Goal: Transaction & Acquisition: Download file/media

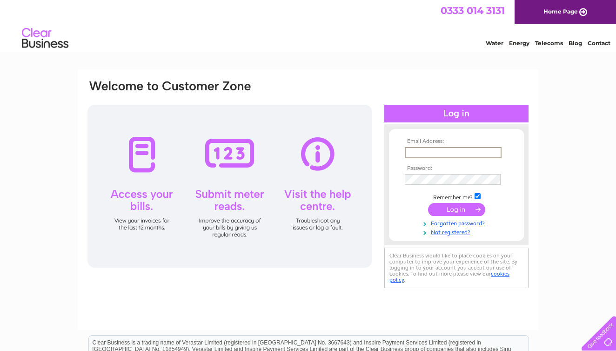
type input "sambbingham@hotmail.com"
click at [456, 208] on input "submit" at bounding box center [456, 209] width 57 height 13
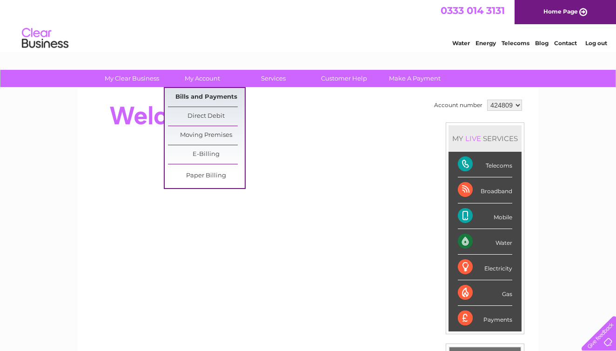
click at [201, 98] on link "Bills and Payments" at bounding box center [206, 97] width 77 height 19
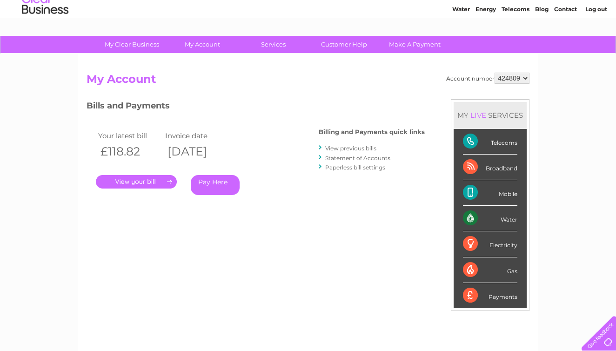
scroll to position [26, 0]
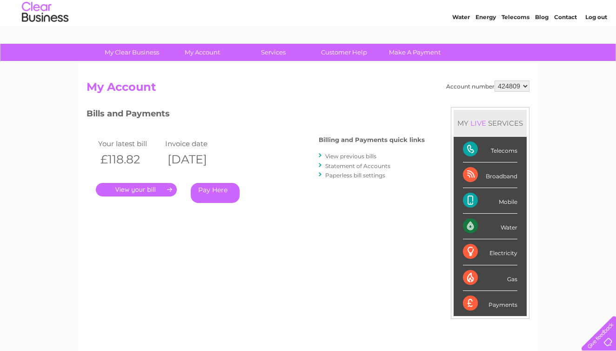
click at [346, 157] on link "View previous bills" at bounding box center [350, 156] width 51 height 7
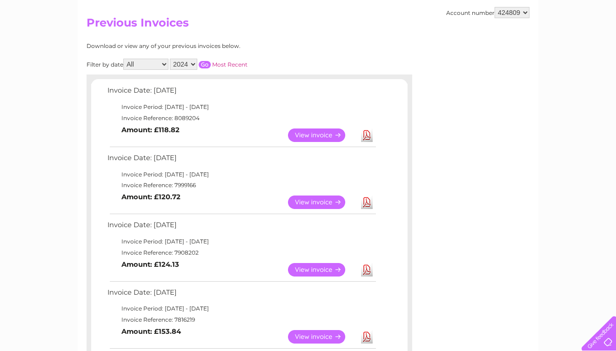
scroll to position [87, 0]
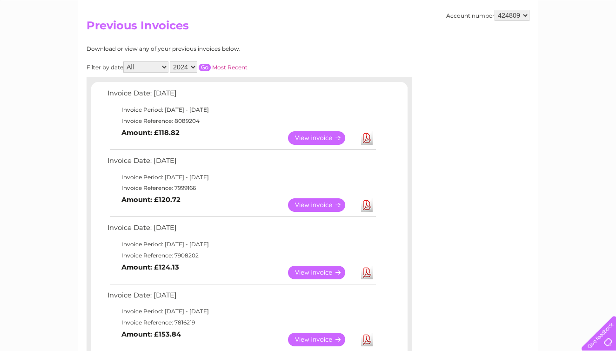
click at [211, 66] on input "button" at bounding box center [205, 67] width 12 height 7
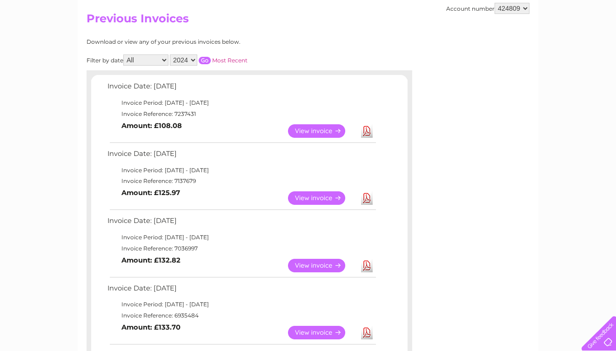
click at [365, 128] on link "Download" at bounding box center [367, 130] width 12 height 13
select select "2025"
click at [211, 58] on input "button" at bounding box center [205, 60] width 12 height 7
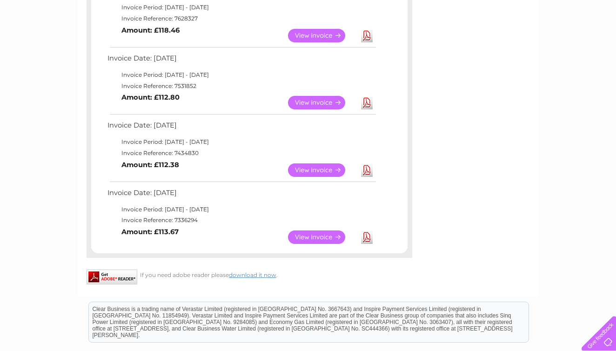
scroll to position [527, 0]
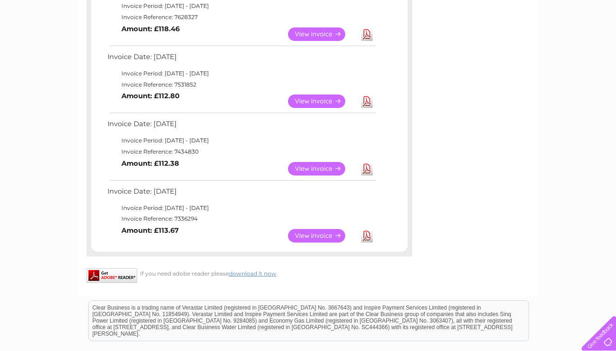
click at [371, 229] on link "Download" at bounding box center [367, 235] width 12 height 13
click at [367, 162] on link "Download" at bounding box center [367, 168] width 12 height 13
click at [368, 94] on link "Download" at bounding box center [367, 100] width 12 height 13
click at [367, 27] on link "Download" at bounding box center [367, 33] width 12 height 13
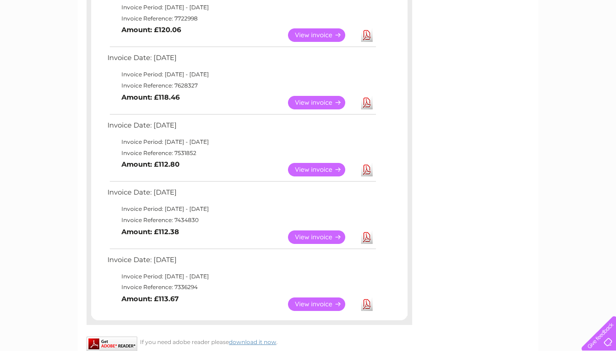
scroll to position [438, 0]
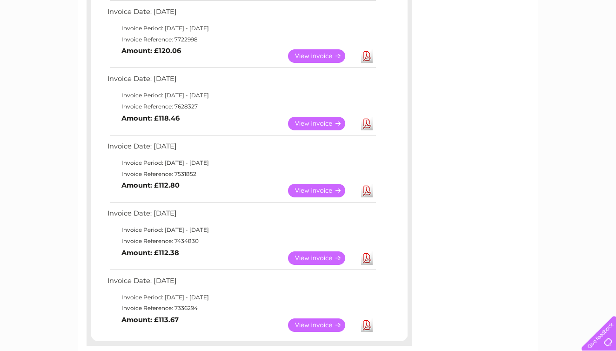
click at [367, 51] on link "Download" at bounding box center [367, 55] width 12 height 13
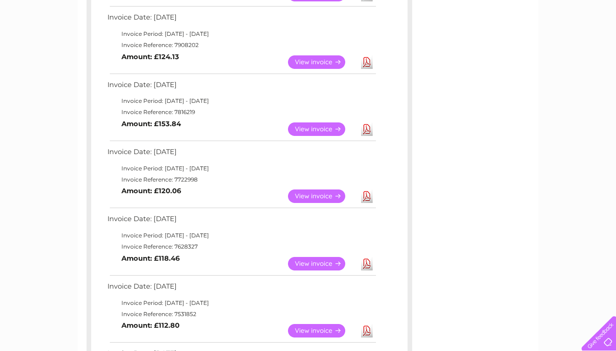
click at [370, 123] on link "Download" at bounding box center [367, 128] width 12 height 13
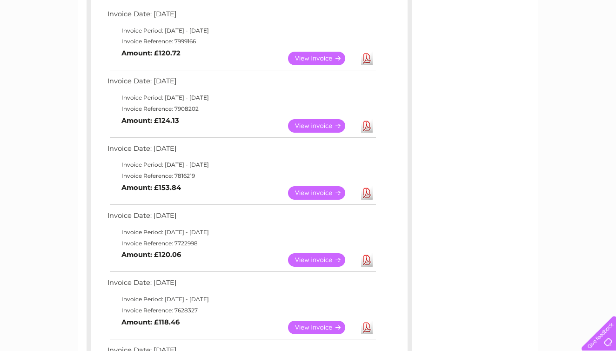
click at [367, 122] on link "Download" at bounding box center [367, 125] width 12 height 13
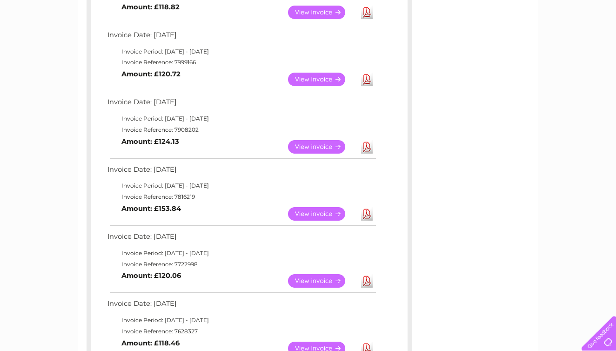
scroll to position [203, 0]
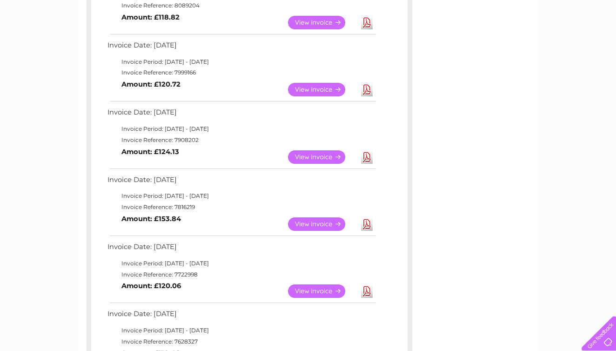
click at [368, 85] on link "Download" at bounding box center [367, 89] width 12 height 13
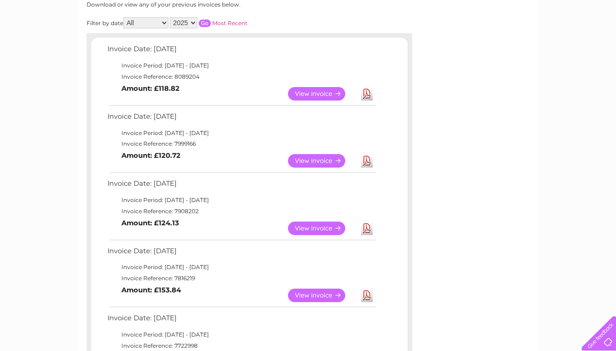
click at [365, 88] on link "Download" at bounding box center [367, 93] width 12 height 13
